Goal: Information Seeking & Learning: Understand process/instructions

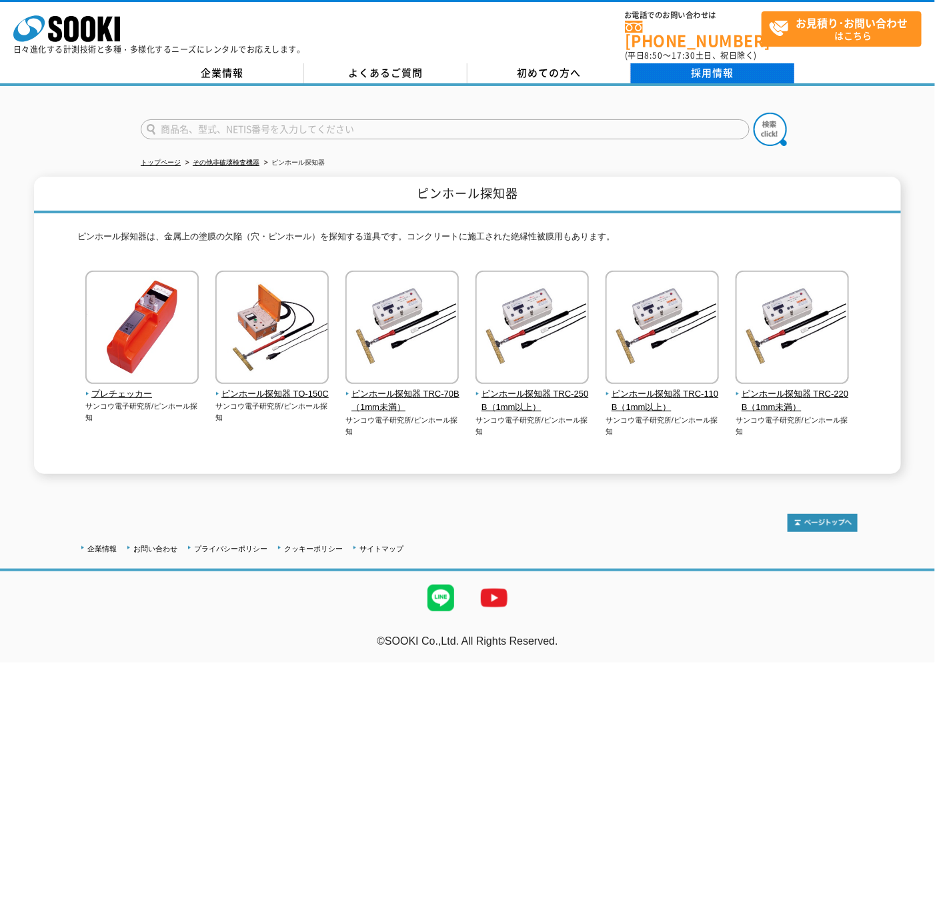
click at [727, 68] on link "採用情報" at bounding box center [712, 73] width 163 height 20
click at [532, 65] on span "初めての方へ" at bounding box center [549, 72] width 64 height 15
click at [381, 63] on link "よくあるご質問" at bounding box center [385, 73] width 163 height 20
click at [548, 65] on span "初めての方へ" at bounding box center [549, 72] width 64 height 15
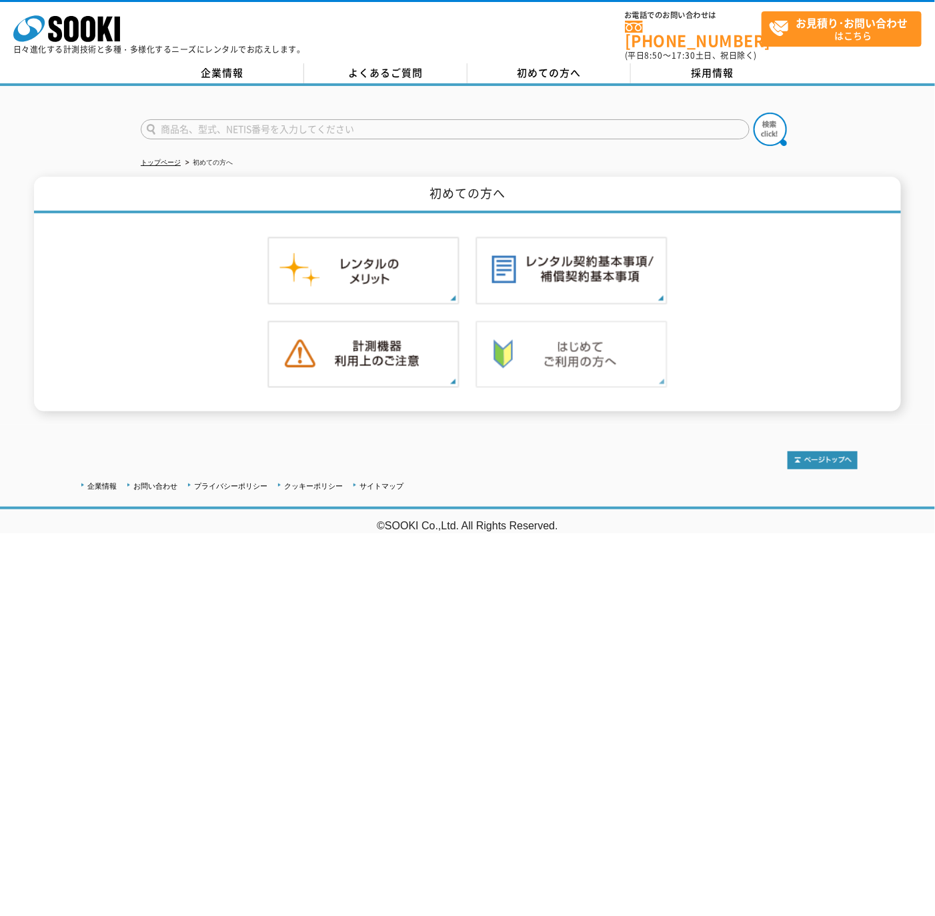
click at [609, 356] on img at bounding box center [571, 355] width 192 height 68
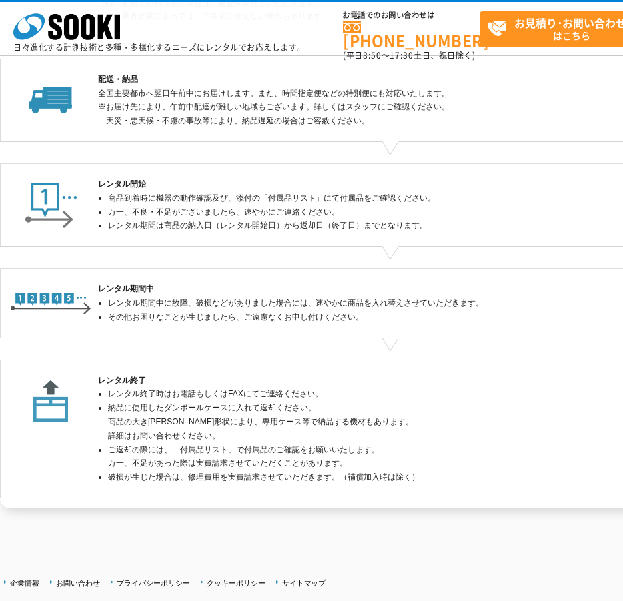
scroll to position [283, 0]
